Goal: Transaction & Acquisition: Purchase product/service

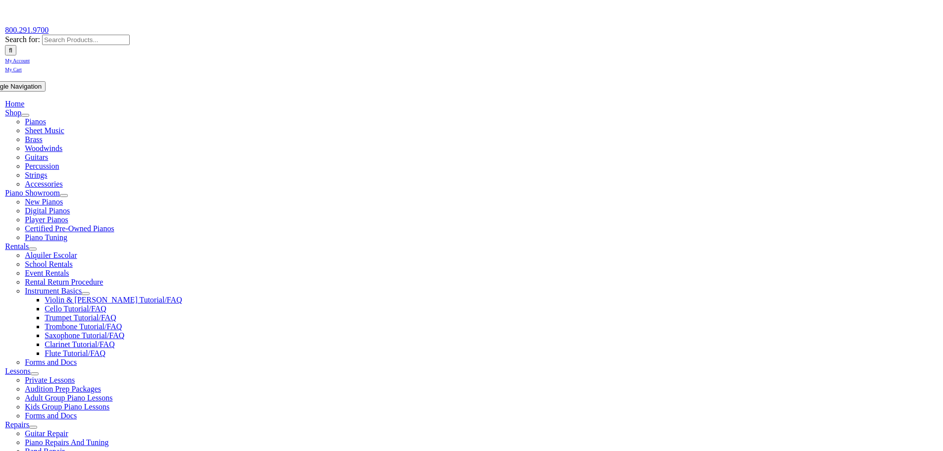
scroll to position [116, 0]
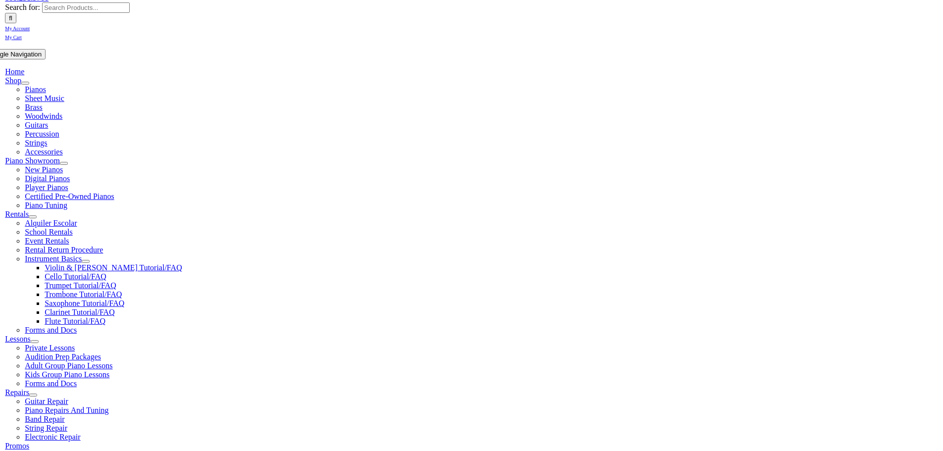
type input "1"
type input "Shan"
type input "Lu"
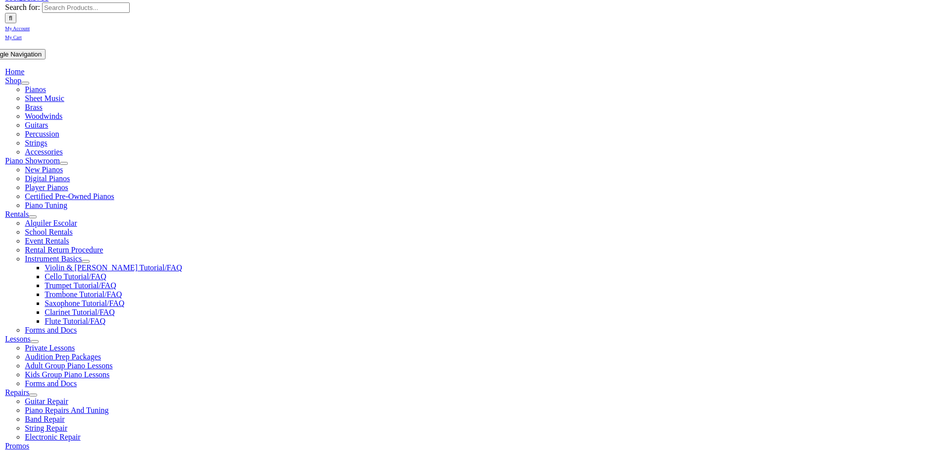
type input "4843542401"
type input "Coral Clinical Consulting"
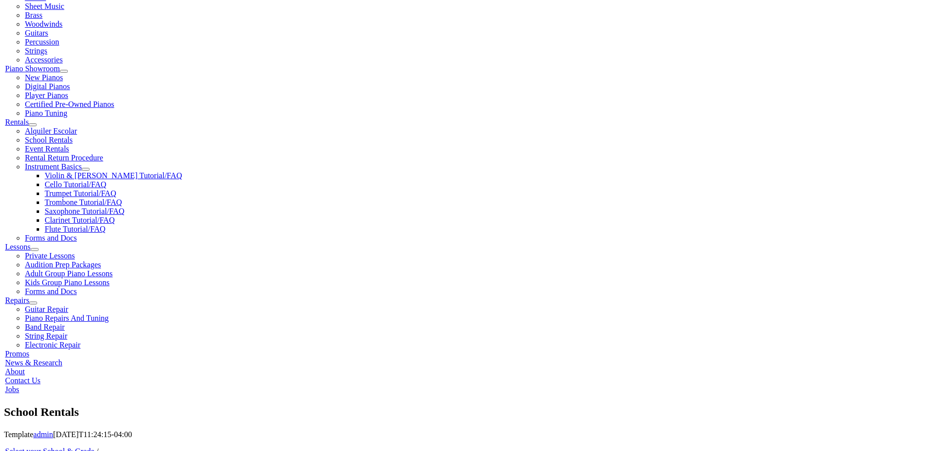
scroll to position [248, 0]
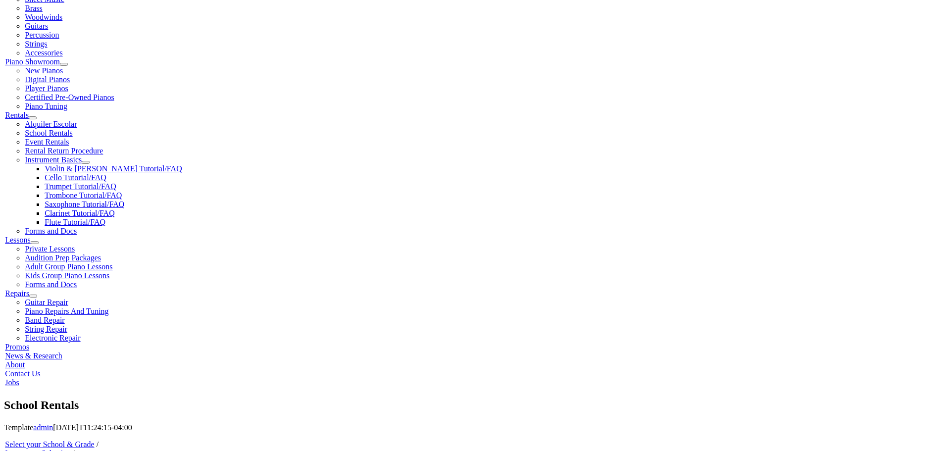
type input "32087993"
type input "09/22/1980"
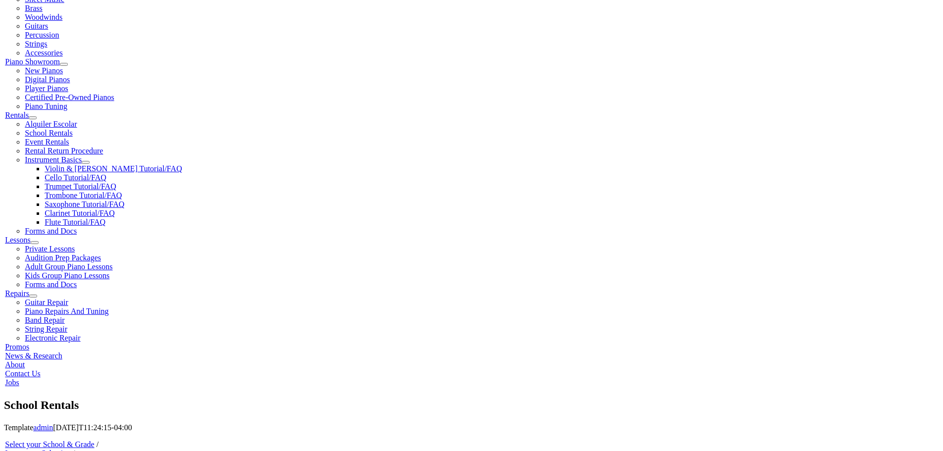
type input "Jun Li"
type input "4079678798"
type input "CACI"
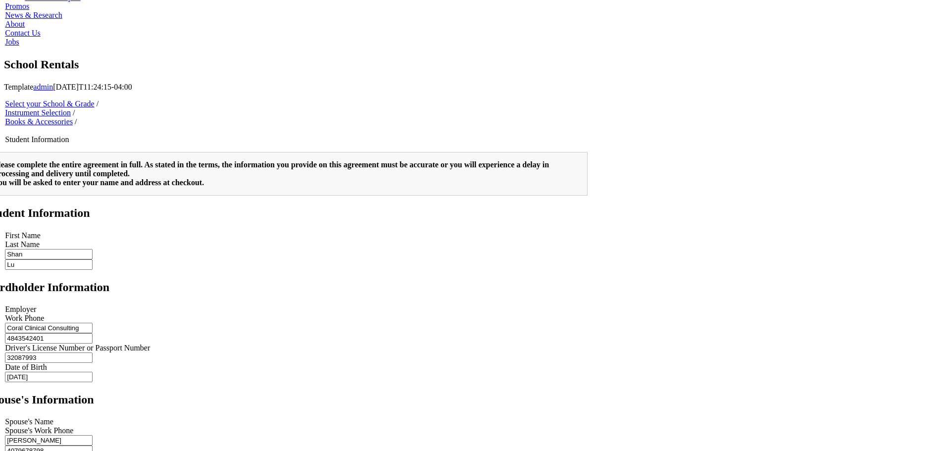
scroll to position [585, 0]
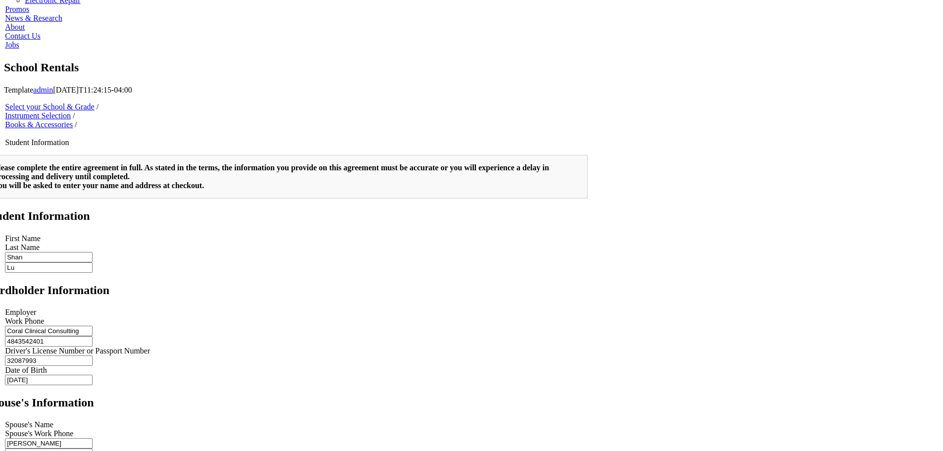
type input "2"
type input "CACI"
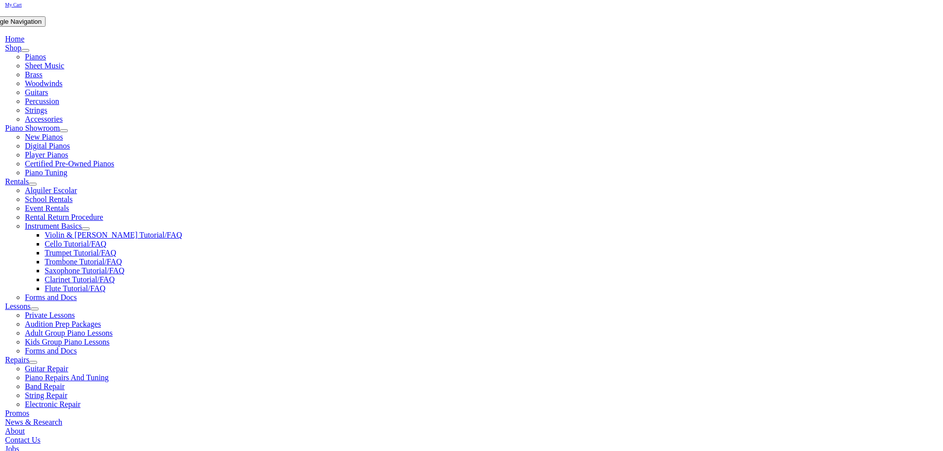
scroll to position [198, 0]
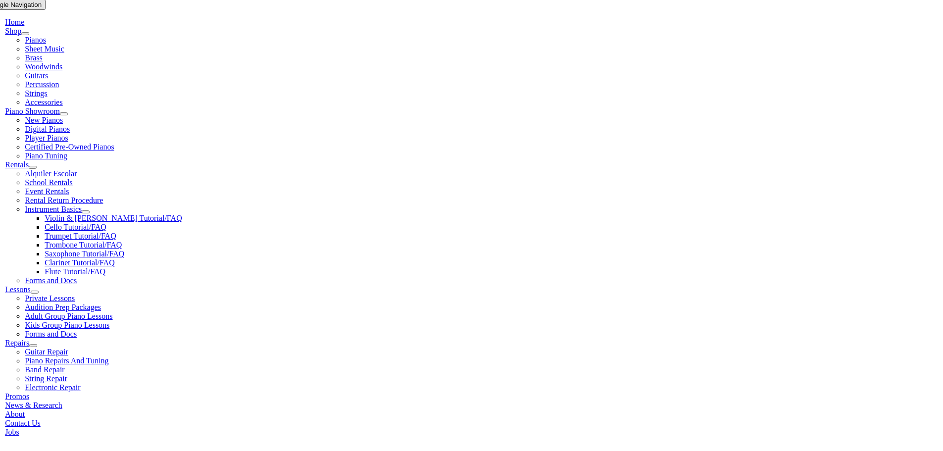
select select "PA"
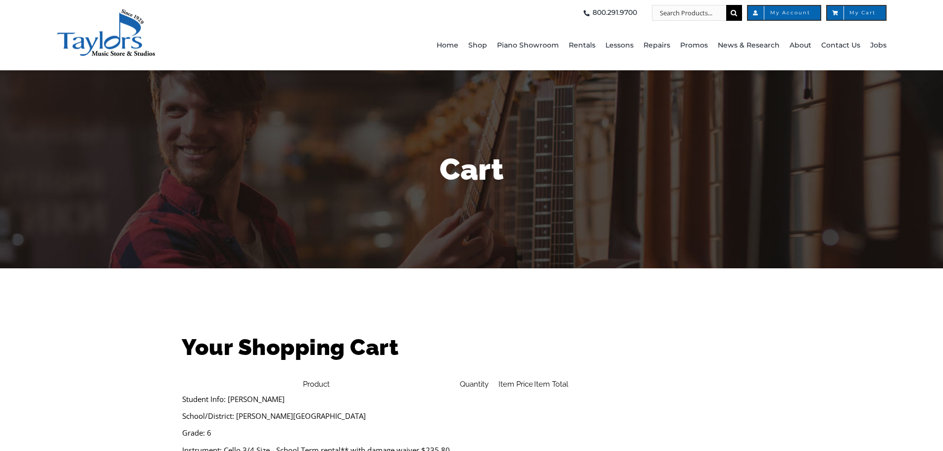
select select "PA"
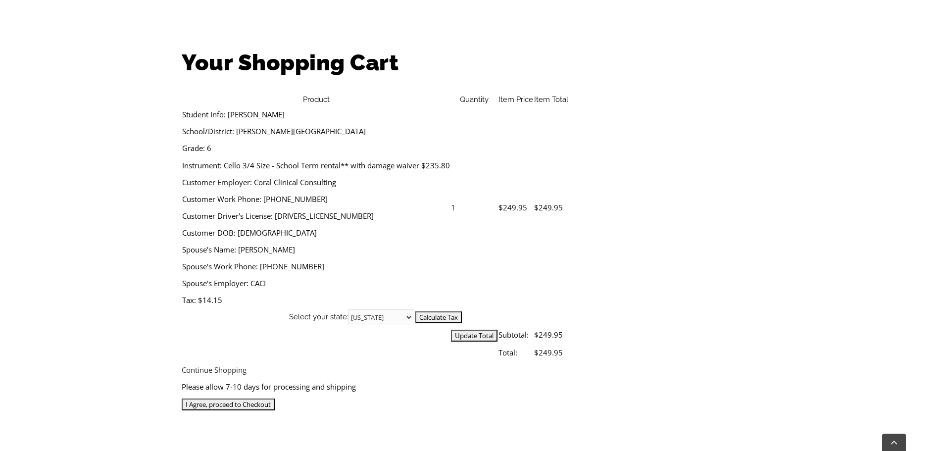
scroll to position [297, 0]
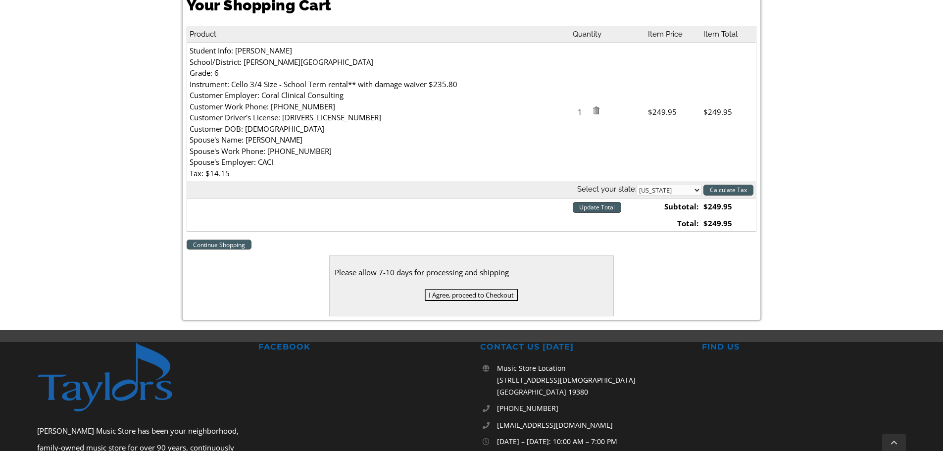
click at [240, 248] on link "Continue Shopping" at bounding box center [219, 245] width 65 height 10
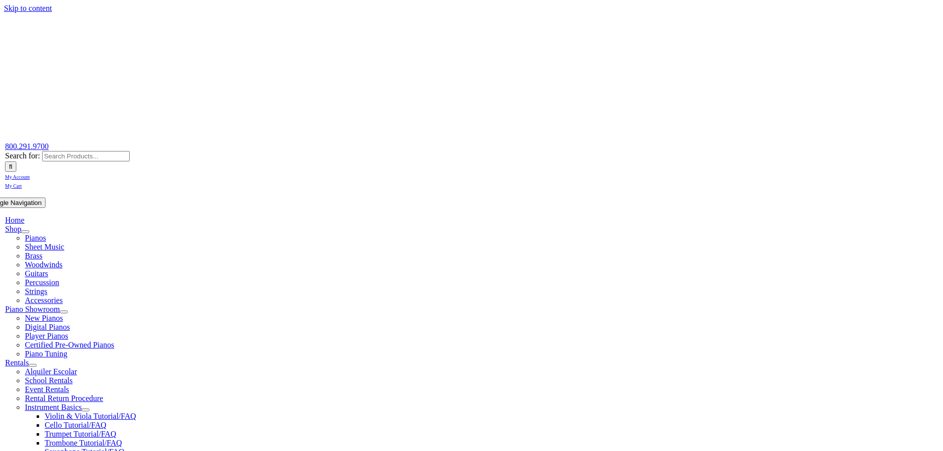
select select "PA"
click at [22, 183] on span "My Cart" at bounding box center [13, 185] width 17 height 5
select select "PA"
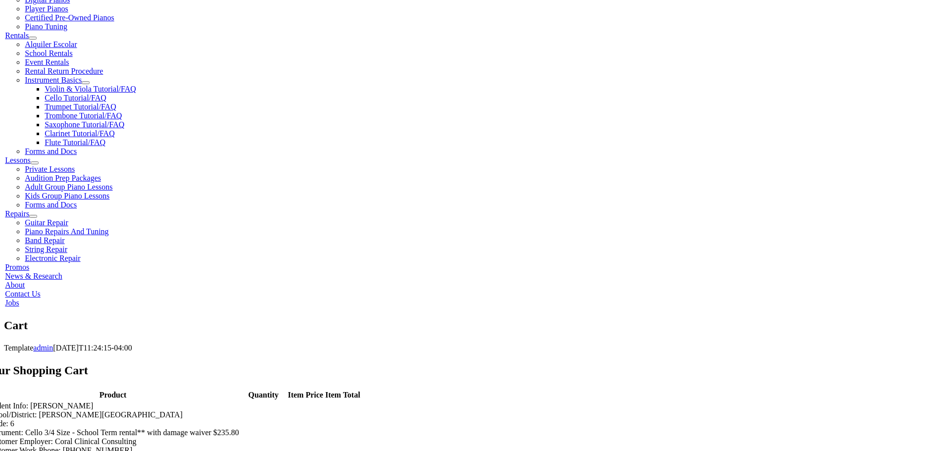
scroll to position [396, 0]
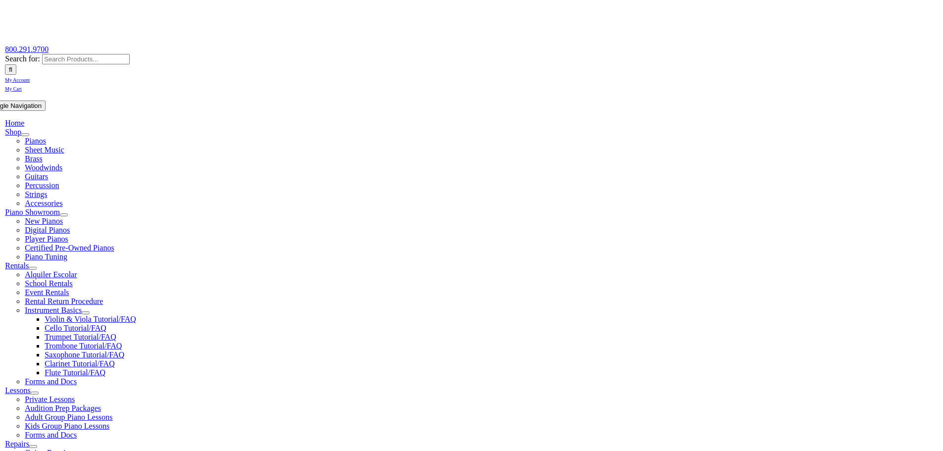
scroll to position [99, 0]
type input "shanswork@yahoo.com"
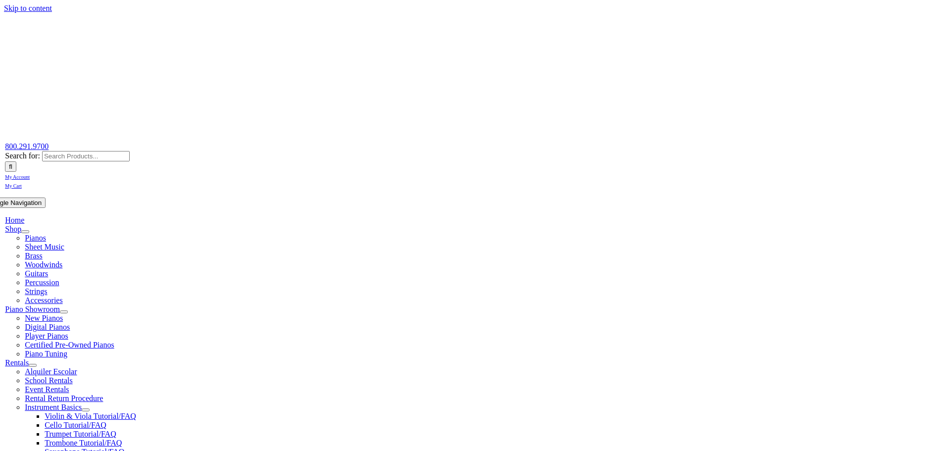
select select
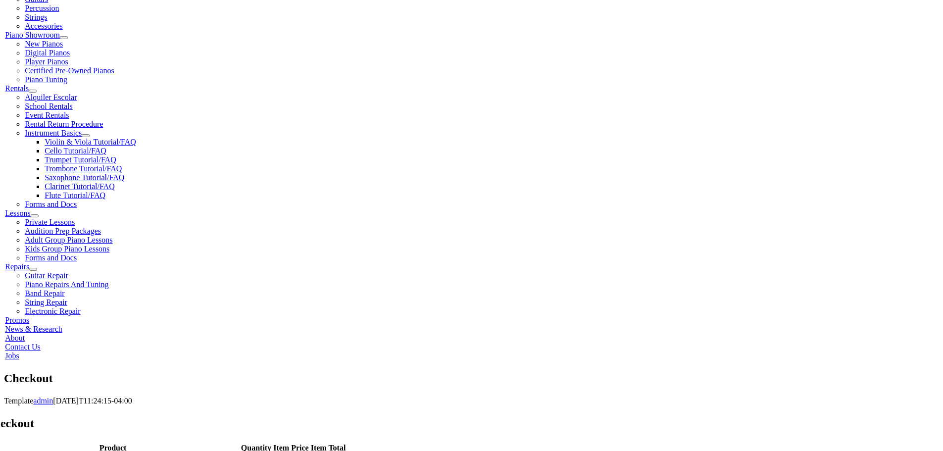
scroll to position [347, 0]
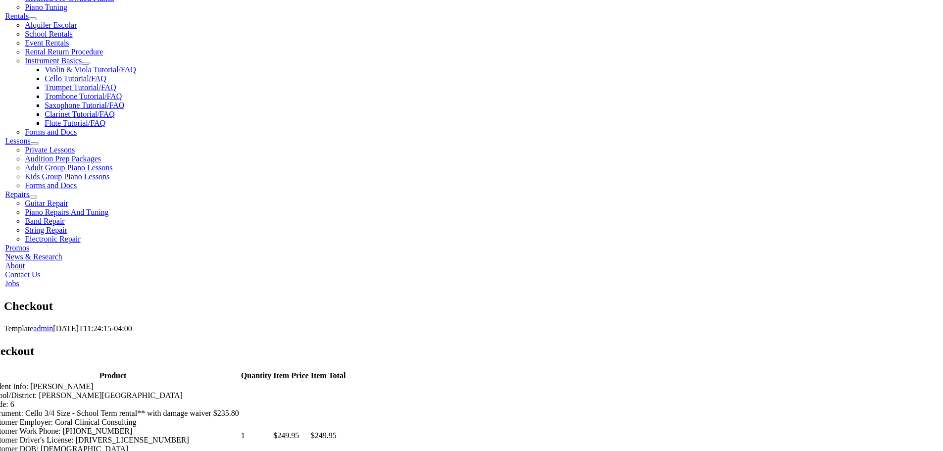
select select "visa"
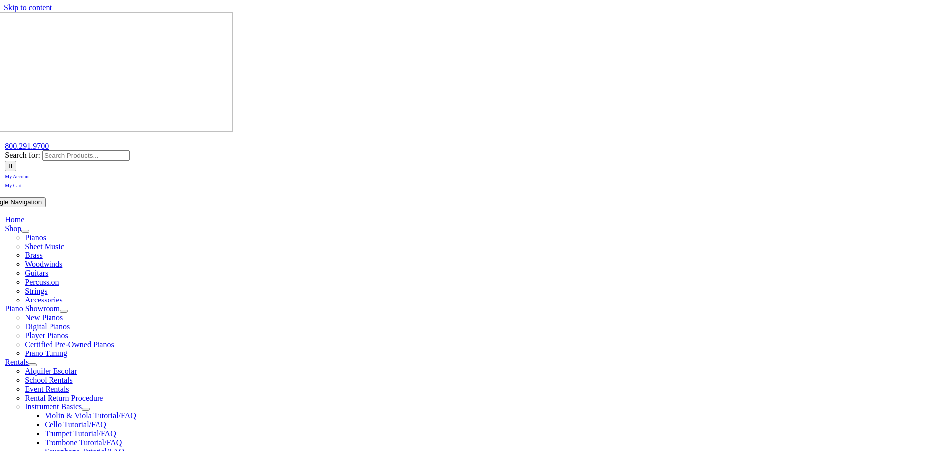
scroll to position [0, 0]
